Goal: Find contact information: Find contact information

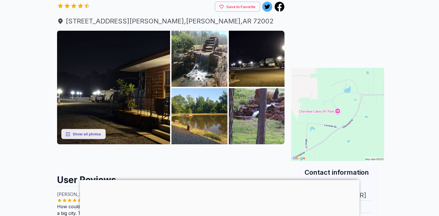
scroll to position [56, 0]
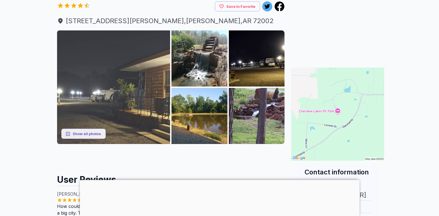
click at [123, 99] on img at bounding box center [113, 86] width 113 height 113
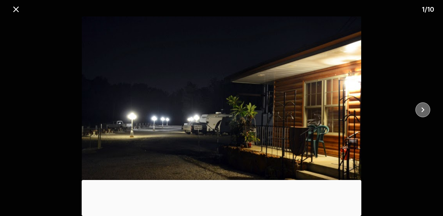
click at [426, 111] on icon "close" at bounding box center [423, 110] width 10 height 10
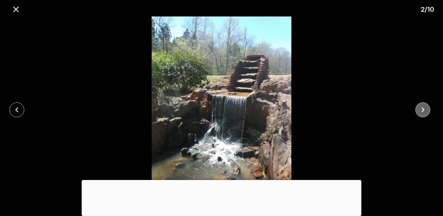
click at [426, 111] on icon "close" at bounding box center [423, 110] width 10 height 10
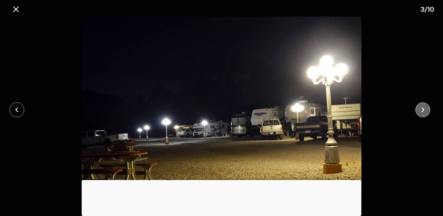
click at [426, 111] on icon "close" at bounding box center [423, 110] width 10 height 10
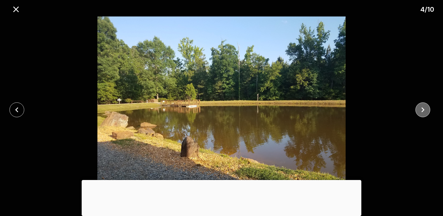
click at [426, 111] on icon "close" at bounding box center [423, 110] width 10 height 10
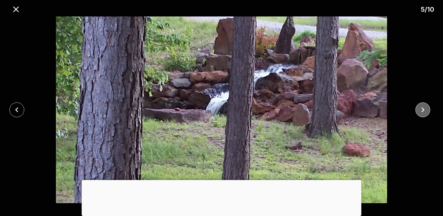
click at [426, 111] on icon "close" at bounding box center [423, 110] width 10 height 10
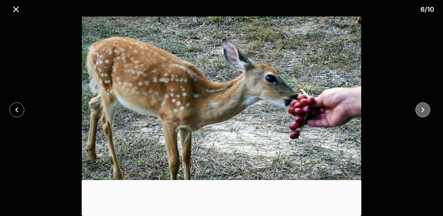
click at [426, 111] on icon "close" at bounding box center [423, 110] width 10 height 10
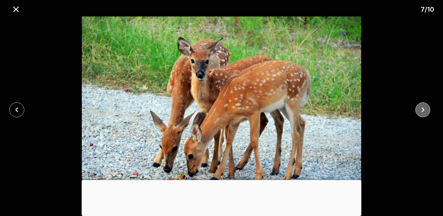
click at [426, 111] on icon "close" at bounding box center [423, 110] width 10 height 10
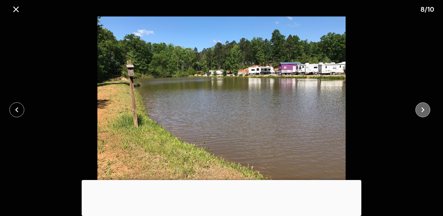
click at [426, 111] on icon "close" at bounding box center [423, 110] width 10 height 10
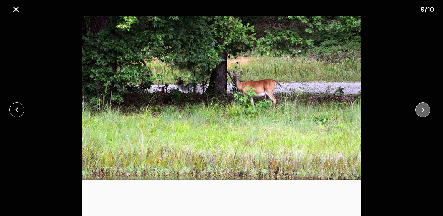
click at [426, 111] on icon "close" at bounding box center [423, 110] width 10 height 10
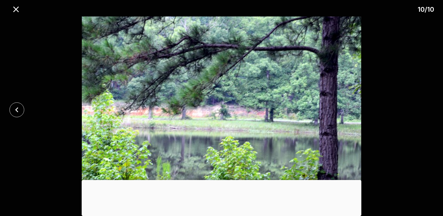
click at [426, 111] on div at bounding box center [221, 109] width 443 height 186
click at [18, 8] on icon "close" at bounding box center [16, 9] width 6 height 6
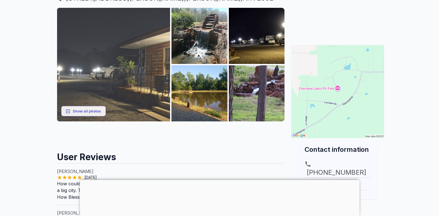
scroll to position [0, 0]
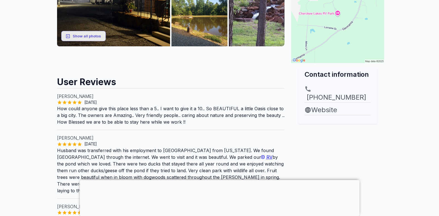
scroll to position [155, 0]
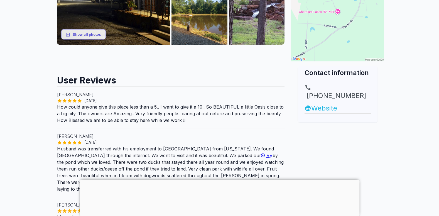
click at [318, 103] on link "Website" at bounding box center [338, 108] width 66 height 10
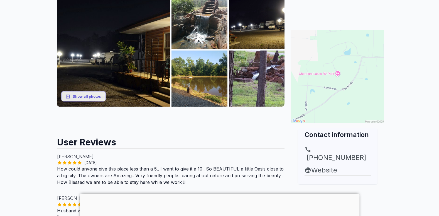
scroll to position [94, 0]
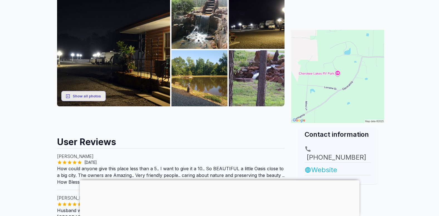
click at [328, 165] on link "Website" at bounding box center [338, 170] width 66 height 10
